Goal: Transaction & Acquisition: Purchase product/service

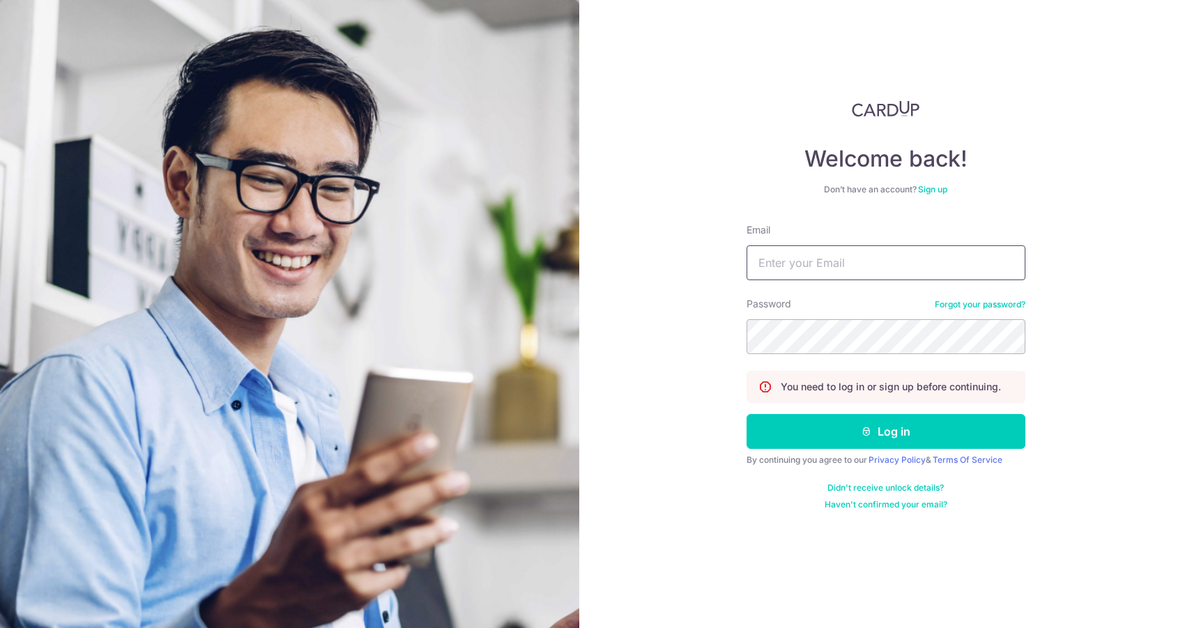
click at [797, 263] on input "Email" at bounding box center [885, 262] width 279 height 35
type input "[EMAIL_ADDRESS][DOMAIN_NAME]"
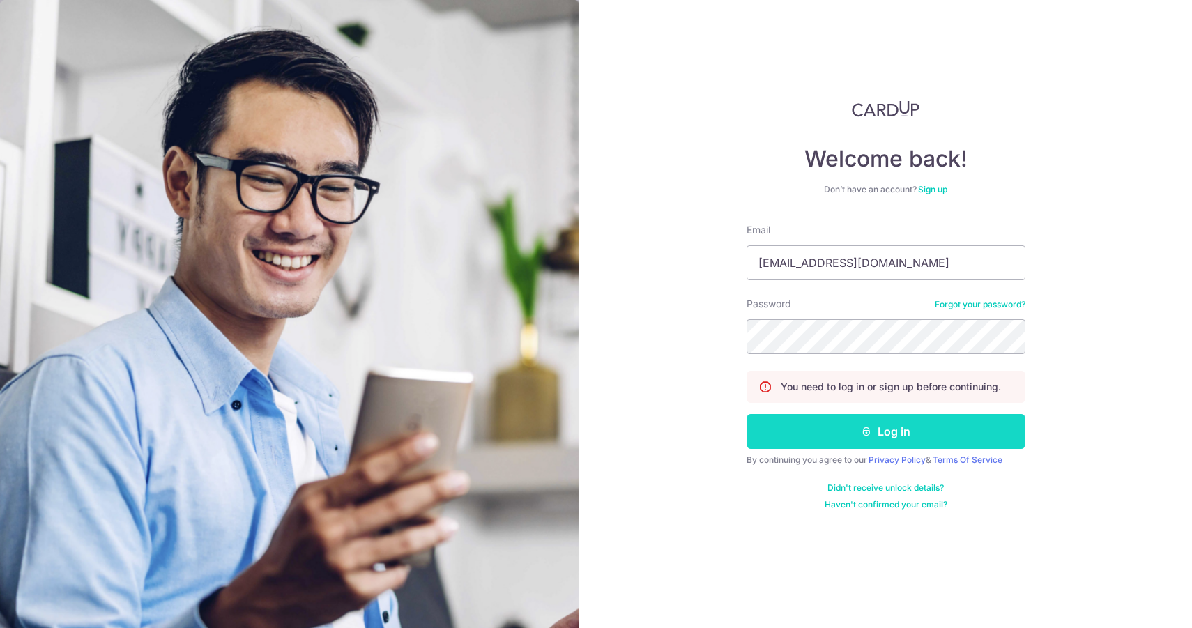
click at [809, 436] on button "Log in" at bounding box center [885, 431] width 279 height 35
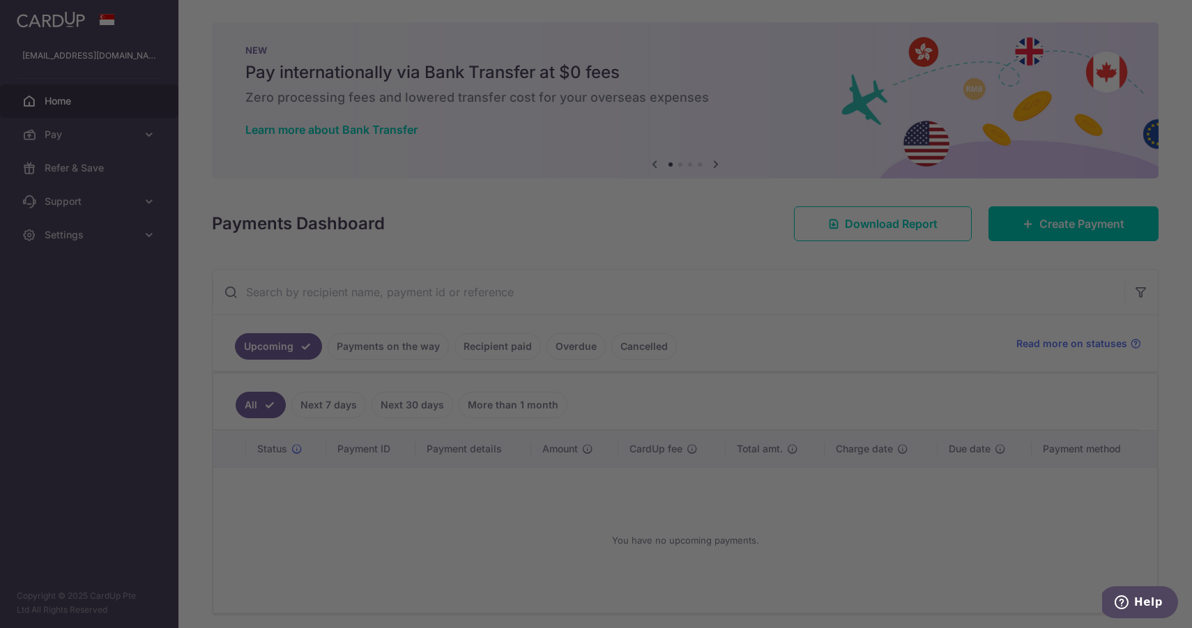
click at [72, 130] on div at bounding box center [601, 317] width 1203 height 634
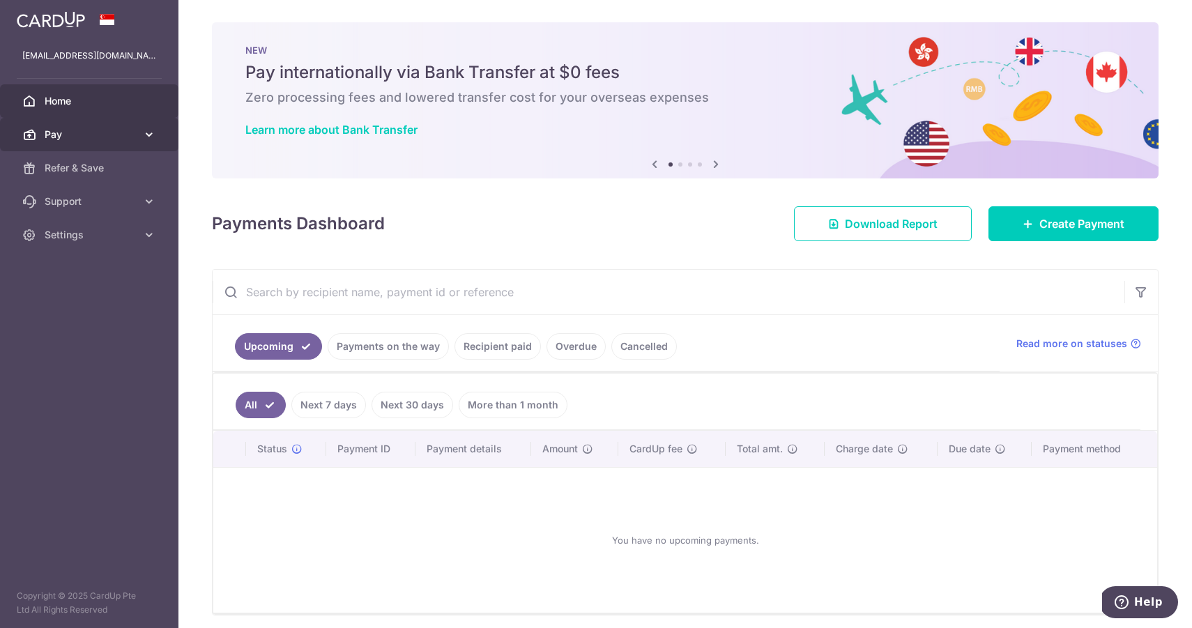
click at [80, 132] on span "Pay" at bounding box center [91, 135] width 92 height 14
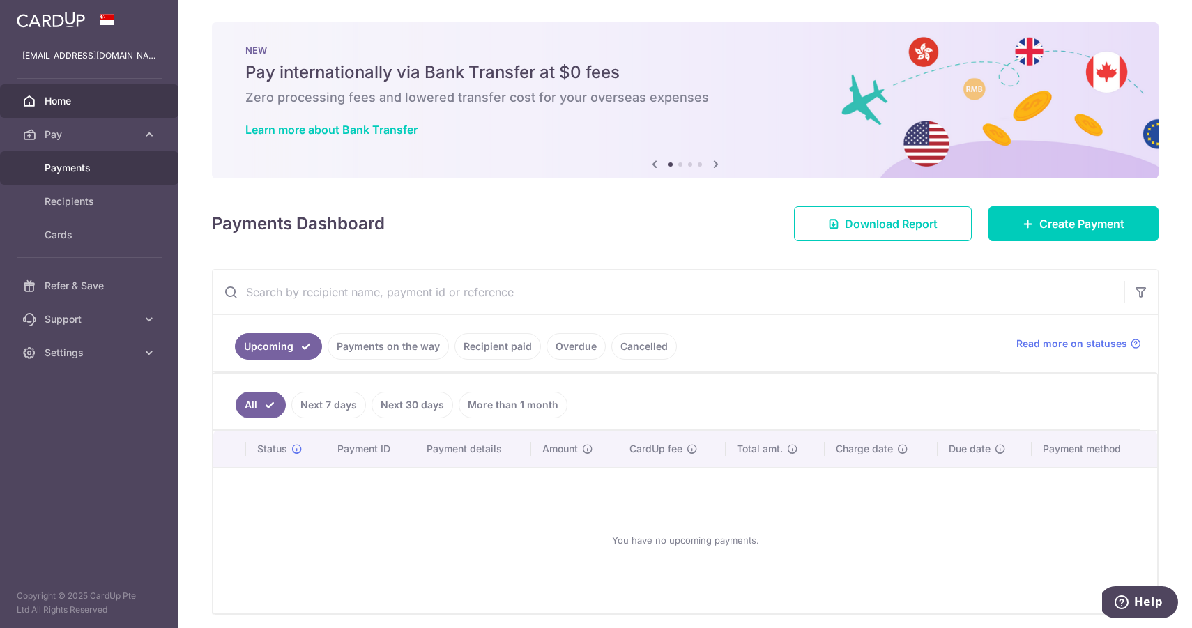
click at [82, 176] on link "Payments" at bounding box center [89, 167] width 178 height 33
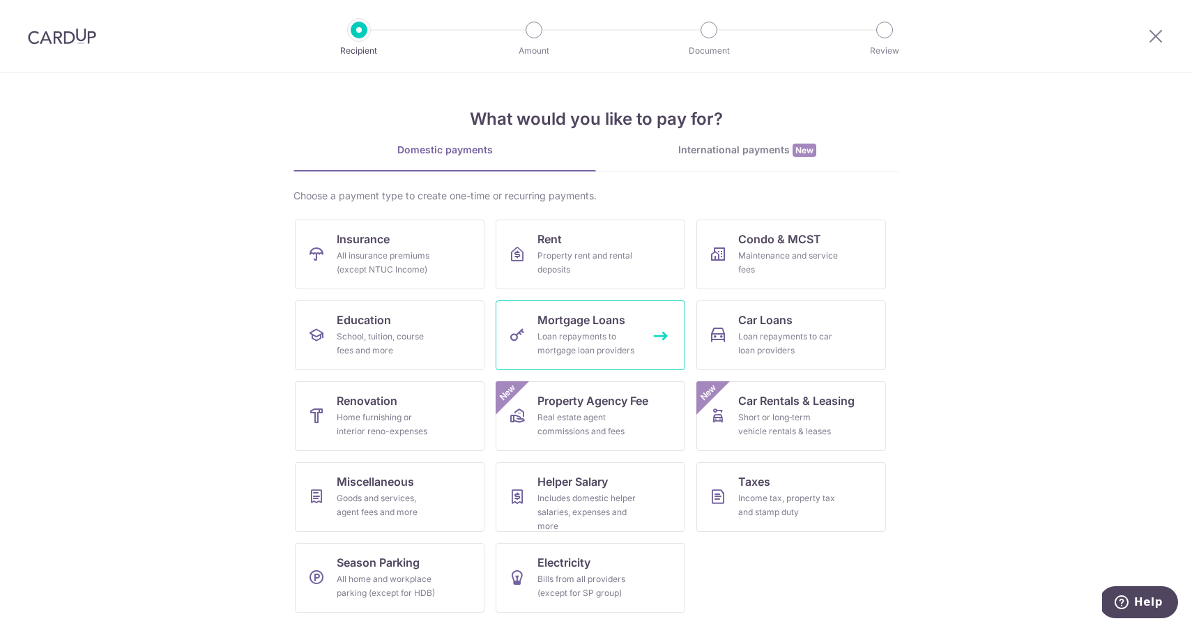
click at [571, 338] on div "Loan repayments to mortgage loan providers" at bounding box center [587, 344] width 100 height 28
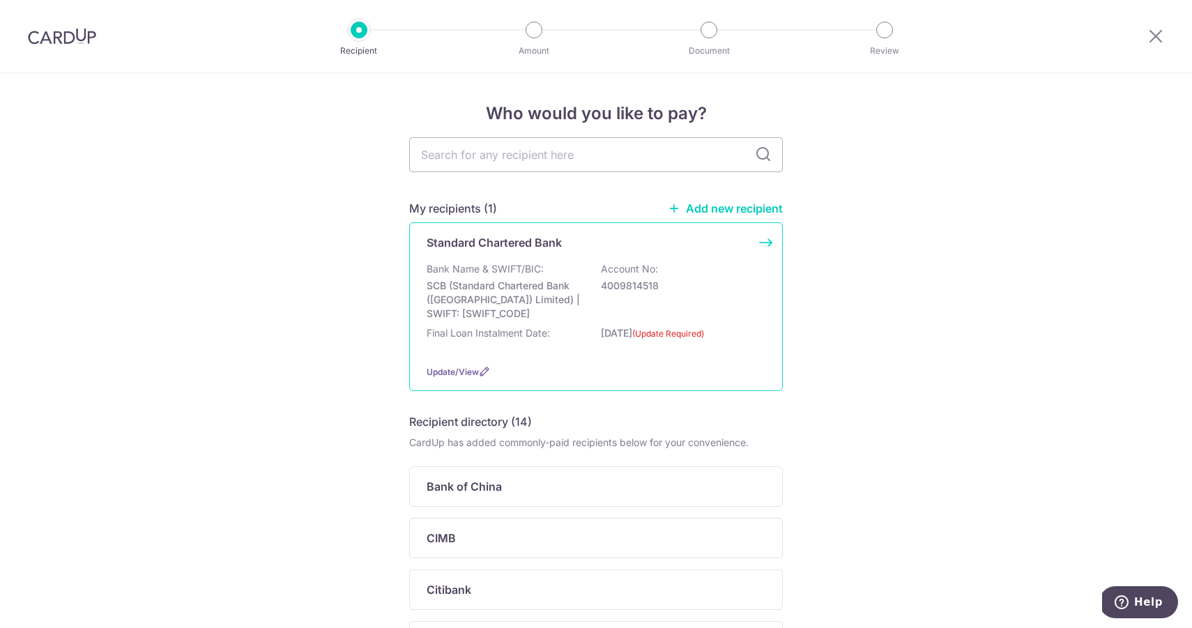
click at [486, 307] on p "SCB (Standard Chartered Bank (Singapore) Limited) | SWIFT: SCBLSG22XXX" at bounding box center [504, 300] width 156 height 42
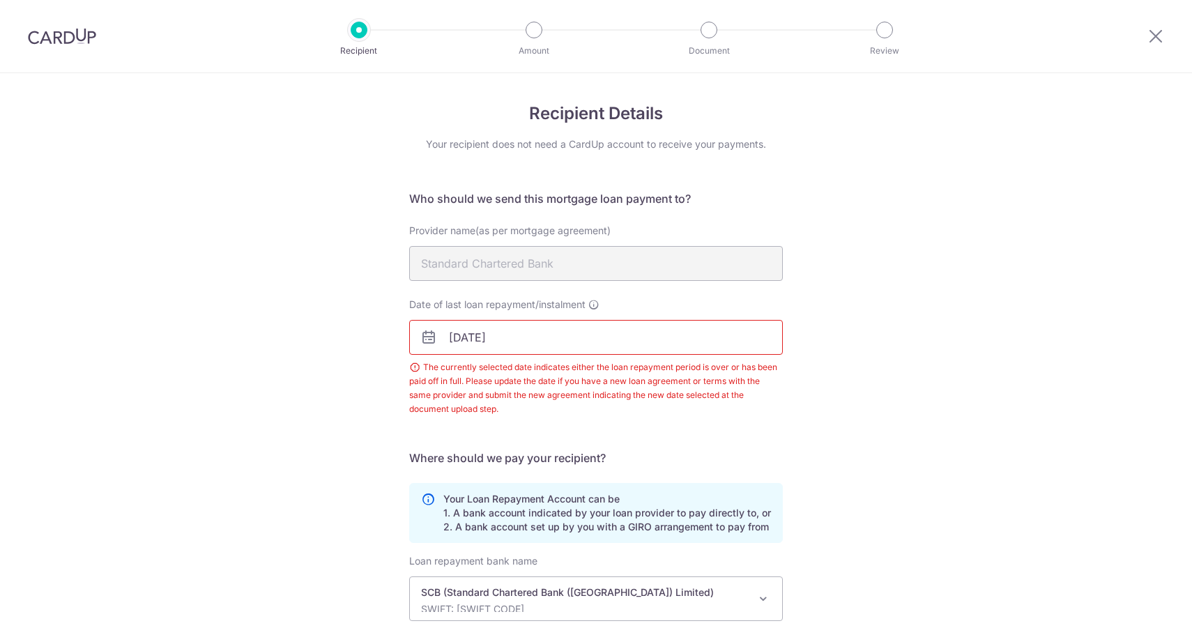
scroll to position [178, 0]
